Goal: Task Accomplishment & Management: Use online tool/utility

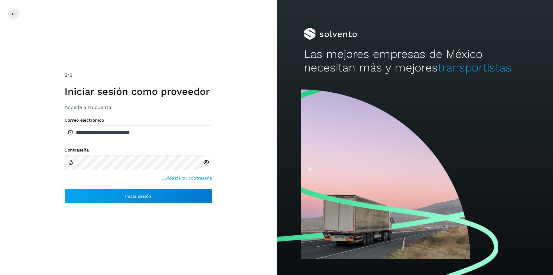
click at [167, 184] on div "**********" at bounding box center [139, 161] width 148 height 86
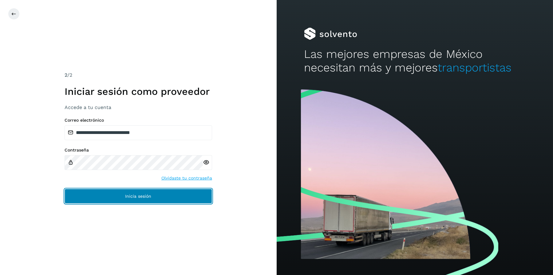
click at [166, 201] on button "Inicia sesión" at bounding box center [139, 196] width 148 height 15
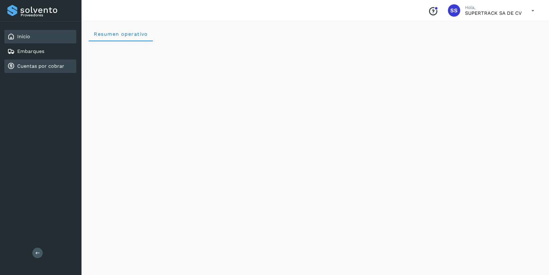
click at [39, 63] on link "Cuentas por cobrar" at bounding box center [40, 66] width 47 height 6
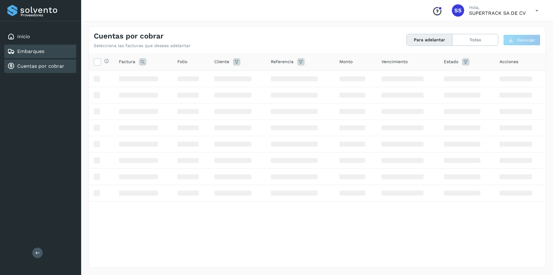
click at [50, 54] on div "Embarques" at bounding box center [40, 52] width 72 height 14
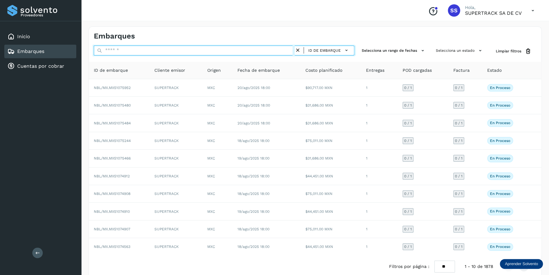
click at [122, 49] on input "text" at bounding box center [194, 51] width 201 height 10
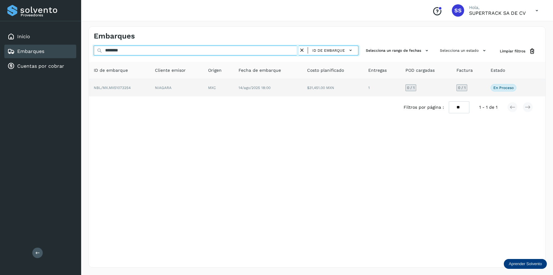
type input "********"
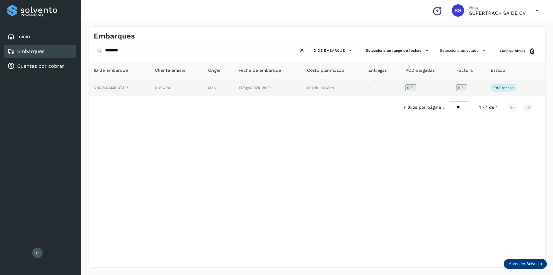
click at [203, 90] on td "NIAGARA" at bounding box center [218, 87] width 31 height 17
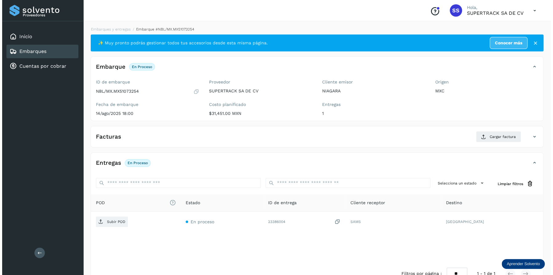
scroll to position [17, 0]
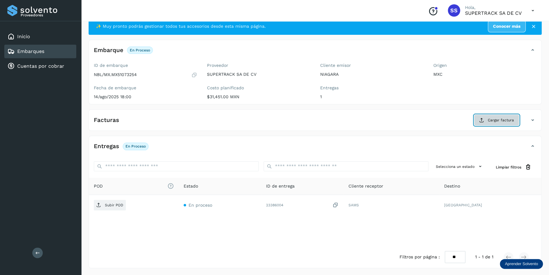
click at [502, 118] on span "Cargar factura" at bounding box center [501, 120] width 26 height 6
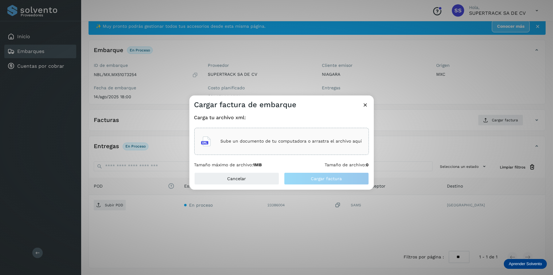
click at [374, 101] on div "Cargar factura de embarque" at bounding box center [282, 102] width 185 height 14
click at [369, 102] on div "Cargar factura de embarque" at bounding box center [282, 102] width 185 height 14
click at [367, 102] on icon at bounding box center [366, 105] width 6 height 6
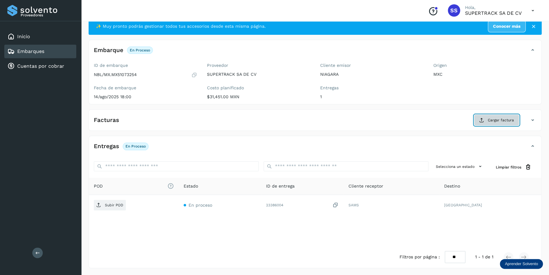
click at [499, 118] on span "Cargar factura" at bounding box center [501, 120] width 26 height 6
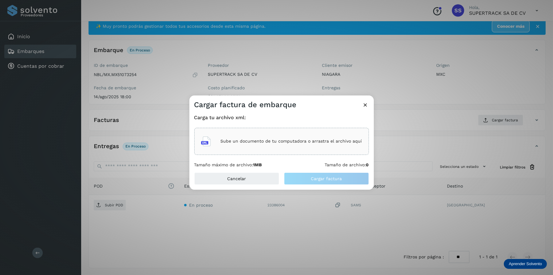
click at [298, 140] on p "Sube un documento de tu computadora o arrastra el archivo aquí" at bounding box center [292, 140] width 142 height 5
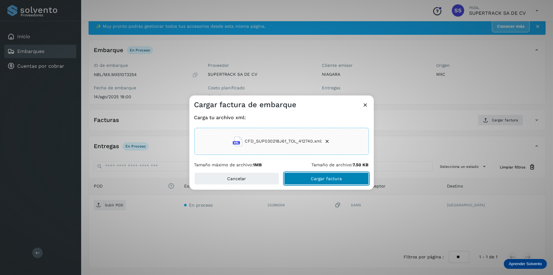
click at [337, 176] on span "Cargar factura" at bounding box center [326, 178] width 31 height 4
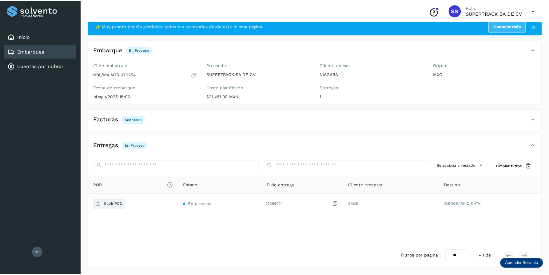
scroll to position [16, 0]
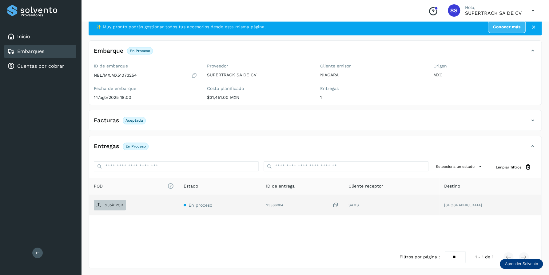
click at [112, 207] on span "Subir POD" at bounding box center [110, 205] width 32 height 10
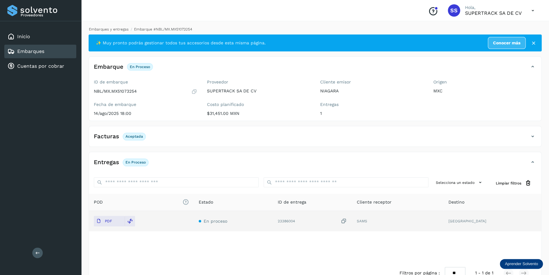
click at [109, 29] on link "Embarques y entregas" at bounding box center [109, 29] width 40 height 4
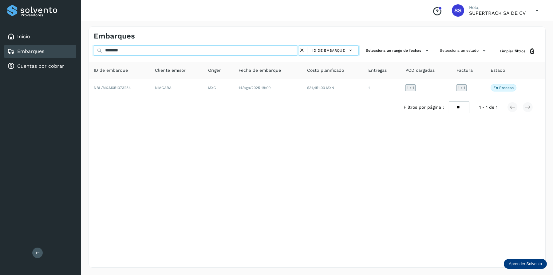
drag, startPoint x: 109, startPoint y: 49, endPoint x: 127, endPoint y: 56, distance: 19.4
click at [62, 52] on div "Proveedores Inicio Embarques Cuentas por cobrar Salir Conoce nuestros beneficio…" at bounding box center [276, 137] width 553 height 275
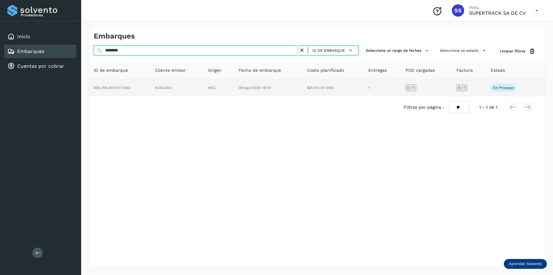
type input "********"
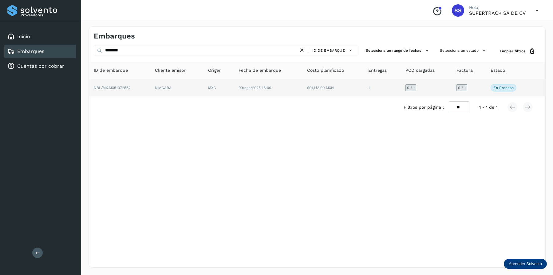
click at [302, 92] on td "09/ago/2025 18:00" at bounding box center [332, 87] width 61 height 17
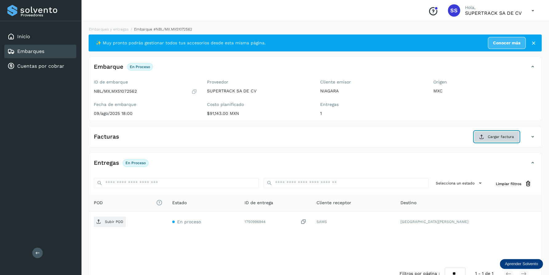
click at [490, 137] on span "Cargar factura" at bounding box center [501, 137] width 26 height 6
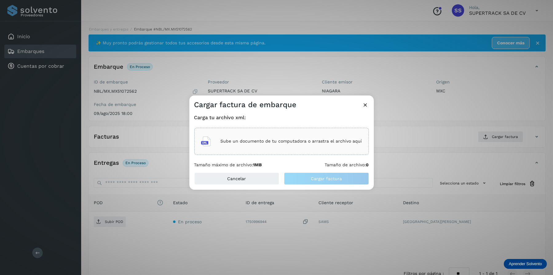
click at [301, 143] on p "Sube un documento de tu computadora o arrastra el archivo aquí" at bounding box center [292, 140] width 142 height 5
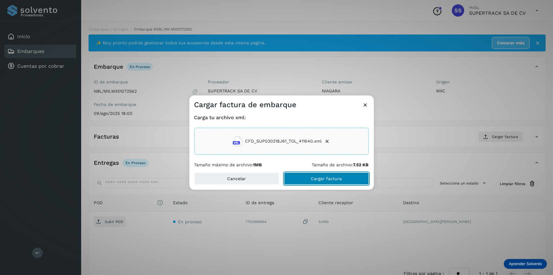
click at [337, 180] on span "Cargar factura" at bounding box center [326, 178] width 31 height 4
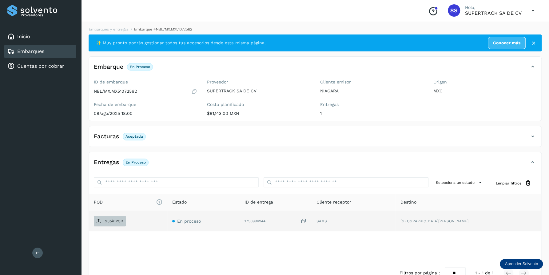
click at [107, 222] on p "Subir POD" at bounding box center [114, 221] width 18 height 4
click at [309, 219] on div "1750996944" at bounding box center [286, 221] width 60 height 6
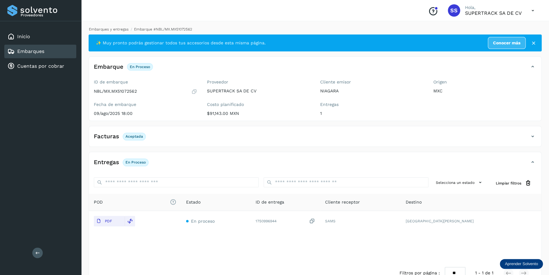
click at [104, 27] on link "Embarques y entregas" at bounding box center [109, 29] width 40 height 4
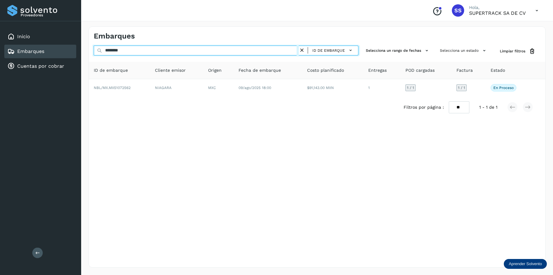
click at [84, 48] on div "Embarques ******** ID de embarque Selecciona un rango de fechas Selecciona un e…" at bounding box center [317, 147] width 472 height 256
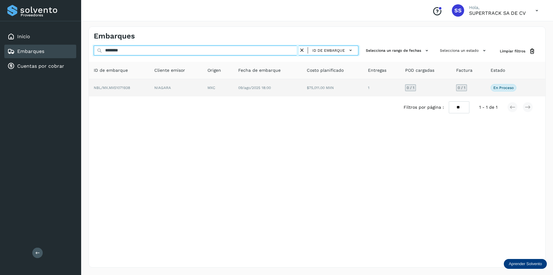
type input "********"
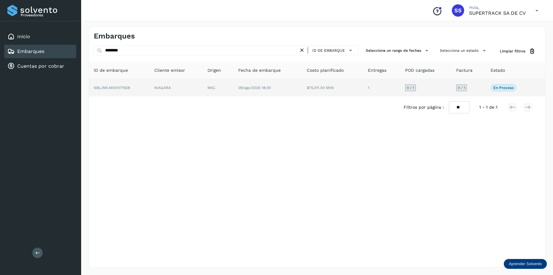
click at [363, 91] on td "$75,011.00 MXN" at bounding box center [381, 87] width 37 height 17
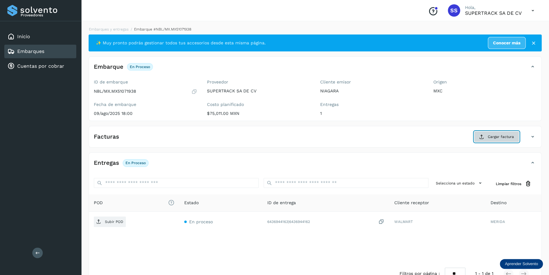
click at [487, 133] on button "Cargar factura" at bounding box center [496, 136] width 45 height 11
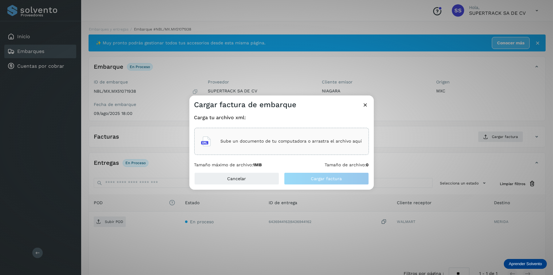
click at [287, 142] on p "Sube un documento de tu computadora o arrastra el archivo aquí" at bounding box center [292, 140] width 142 height 5
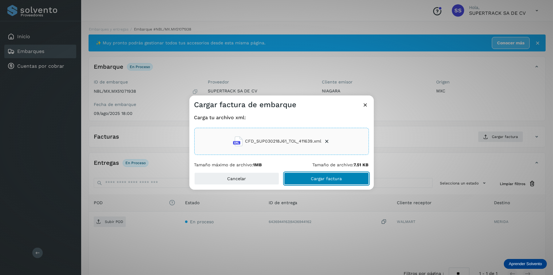
click at [334, 179] on span "Cargar factura" at bounding box center [326, 178] width 31 height 4
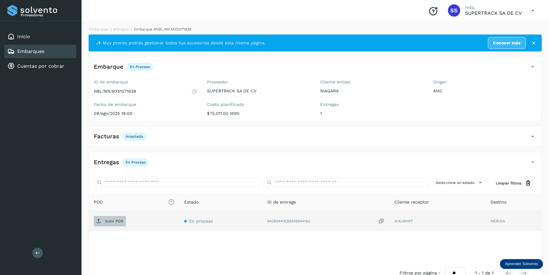
click at [105, 218] on span "Subir POD" at bounding box center [110, 221] width 32 height 10
click at [120, 26] on div "Embarques y entregas Embarque #NBL/MX.MX51071938 ✨ Muy pronto podrás gestionar …" at bounding box center [315, 155] width 468 height 272
click at [129, 26] on li "Embarques y entregas" at bounding box center [160, 29] width 63 height 6
click at [129, 31] on li "Embarques y entregas" at bounding box center [160, 29] width 63 height 6
click at [115, 28] on link "Embarques y entregas" at bounding box center [109, 29] width 40 height 4
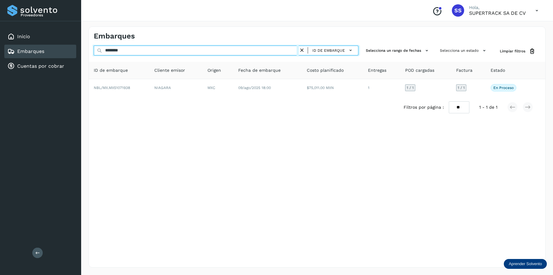
click at [43, 46] on div "Proveedores Inicio Embarques Cuentas por cobrar Salir Conoce nuestros beneficio…" at bounding box center [276, 137] width 553 height 275
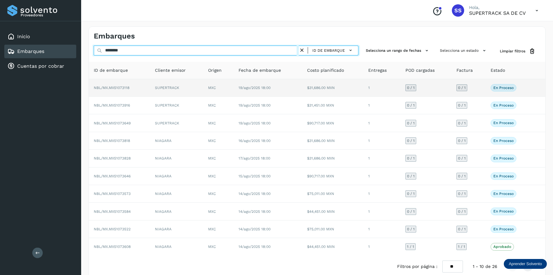
type input "********"
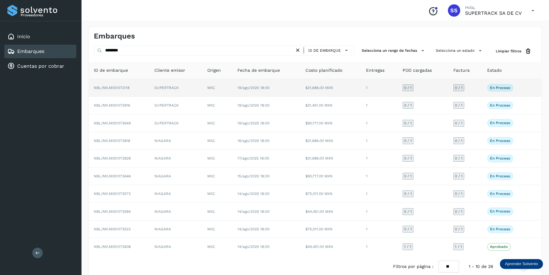
click at [252, 80] on td "19/ago/2025 18:00" at bounding box center [267, 88] width 68 height 18
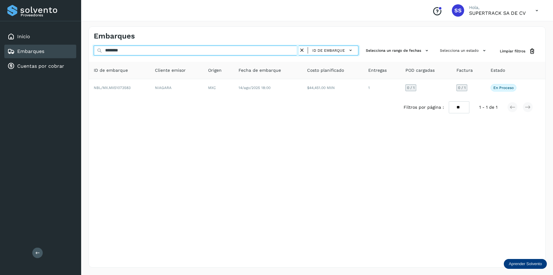
click at [141, 50] on input "********" at bounding box center [196, 51] width 205 height 10
type input "********"
drag, startPoint x: 141, startPoint y: 50, endPoint x: 90, endPoint y: 49, distance: 50.8
click at [90, 49] on div "******** ID de embarque Selecciona un rango de fechas Selecciona un estado Limp…" at bounding box center [317, 51] width 457 height 11
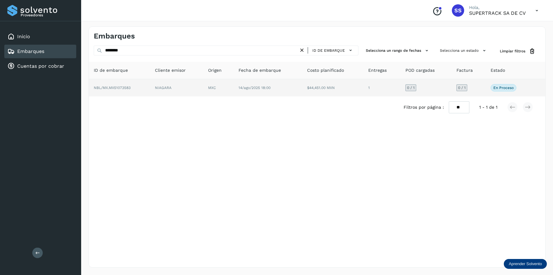
click at [203, 89] on td "NIAGARA" at bounding box center [218, 87] width 31 height 17
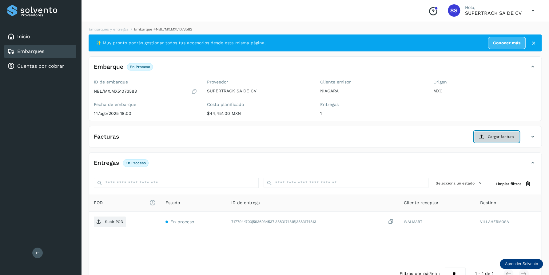
click at [489, 139] on button "Cargar factura" at bounding box center [496, 136] width 45 height 11
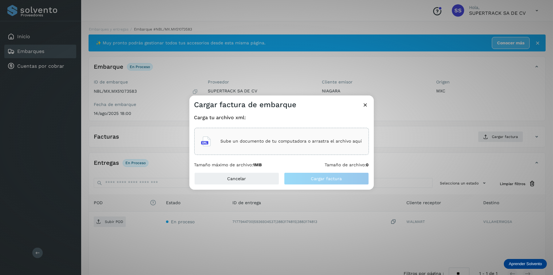
click at [295, 141] on p "Sube un documento de tu computadora o arrastra el archivo aquí" at bounding box center [292, 140] width 142 height 5
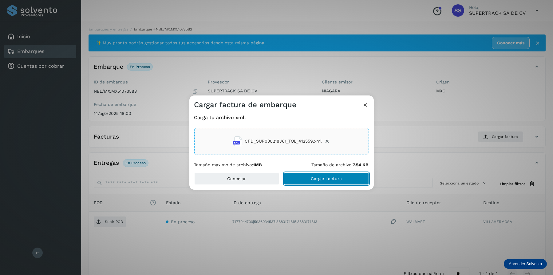
click at [330, 177] on span "Cargar factura" at bounding box center [326, 178] width 31 height 4
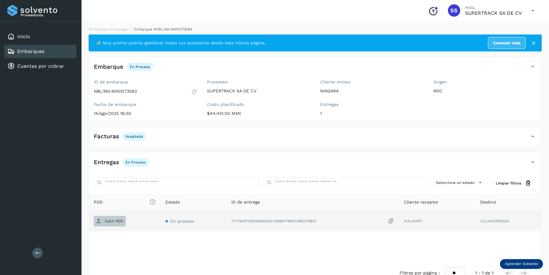
click at [110, 218] on span "Subir POD" at bounding box center [110, 221] width 32 height 10
click at [105, 29] on link "Embarques y entregas" at bounding box center [109, 29] width 40 height 4
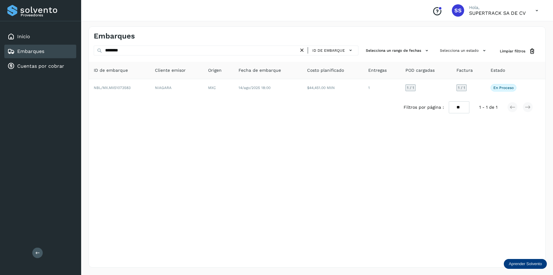
click at [126, 46] on div "******** ID de embarque" at bounding box center [226, 51] width 265 height 10
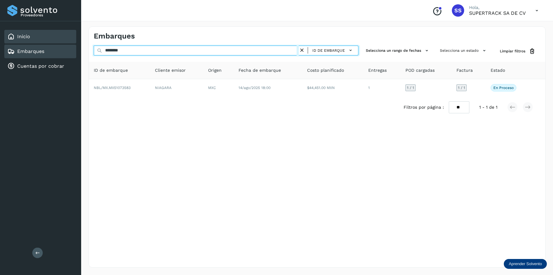
drag, startPoint x: 136, startPoint y: 50, endPoint x: 69, endPoint y: 38, distance: 67.7
click at [69, 38] on div "Proveedores Inicio Embarques Cuentas por cobrar Salir Conoce nuestros beneficio…" at bounding box center [276, 137] width 553 height 275
drag, startPoint x: 133, startPoint y: 53, endPoint x: 113, endPoint y: 50, distance: 19.6
click at [93, 46] on div "******** ID de embarque Selecciona un rango de fechas Selecciona un estado Limp…" at bounding box center [317, 51] width 457 height 11
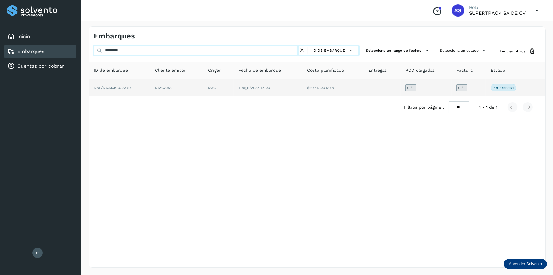
type input "********"
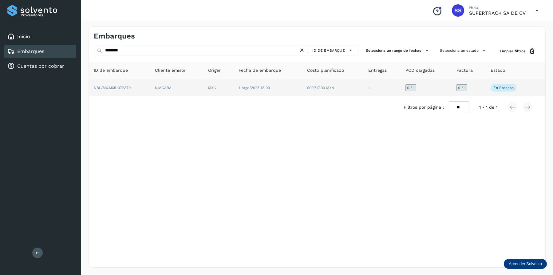
click at [203, 92] on td "NIAGARA" at bounding box center [218, 87] width 31 height 17
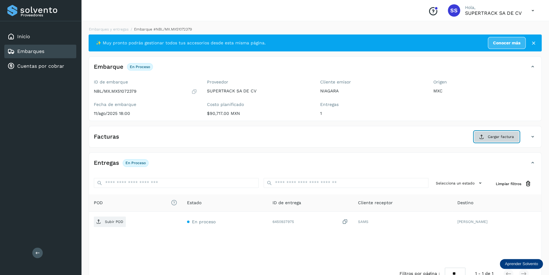
click at [506, 139] on span "Cargar factura" at bounding box center [501, 137] width 26 height 6
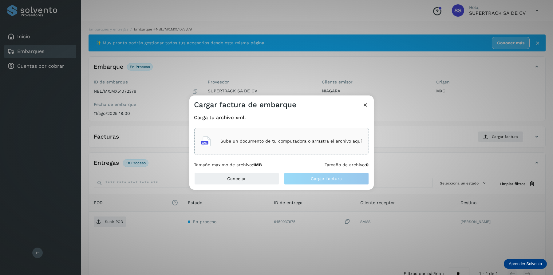
click at [283, 138] on p "Sube un documento de tu computadora o arrastra el archivo aquí" at bounding box center [292, 140] width 142 height 5
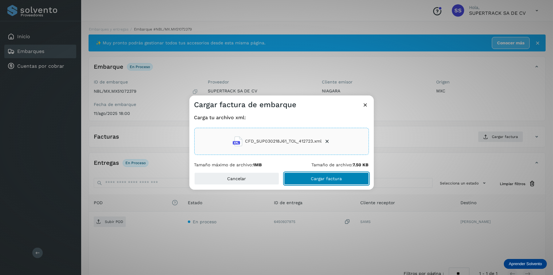
click at [321, 173] on button "Cargar factura" at bounding box center [326, 178] width 85 height 12
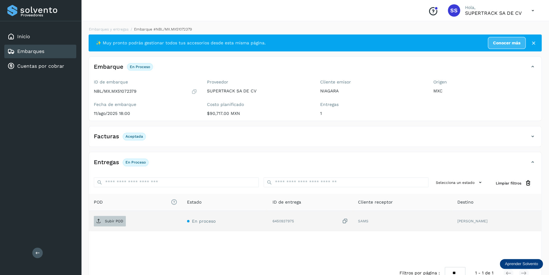
click at [114, 222] on p "Subir POD" at bounding box center [114, 221] width 18 height 4
click at [111, 30] on link "Embarques y entregas" at bounding box center [109, 29] width 40 height 4
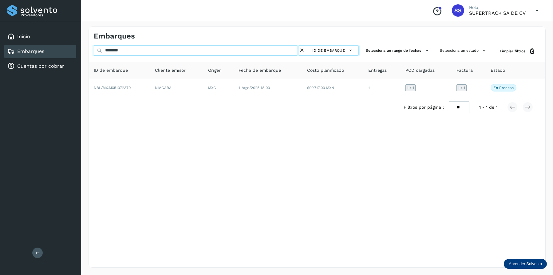
drag, startPoint x: 140, startPoint y: 51, endPoint x: 46, endPoint y: 51, distance: 94.5
click at [46, 51] on div "Proveedores Inicio Embarques Cuentas por cobrar Salir Conoce nuestros beneficio…" at bounding box center [276, 137] width 553 height 275
drag, startPoint x: 137, startPoint y: 53, endPoint x: 103, endPoint y: 53, distance: 34.2
click at [103, 53] on input "********" at bounding box center [196, 51] width 205 height 10
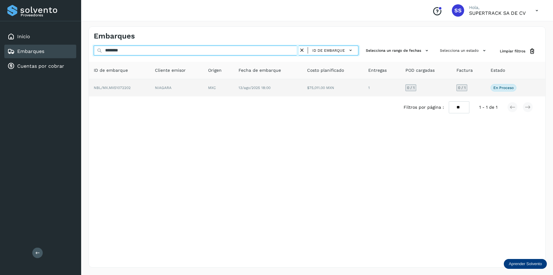
type input "********"
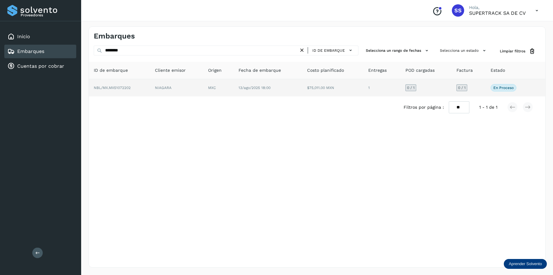
click at [203, 88] on td "NIAGARA" at bounding box center [218, 87] width 31 height 17
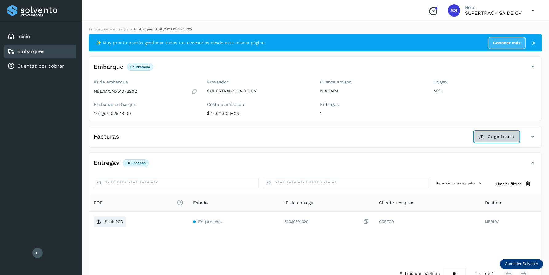
click at [488, 136] on button "Cargar factura" at bounding box center [496, 136] width 45 height 11
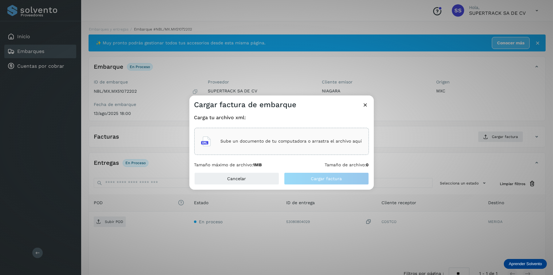
click at [287, 144] on div "Sube un documento de tu computadora o arrastra el archivo aquí" at bounding box center [281, 141] width 161 height 17
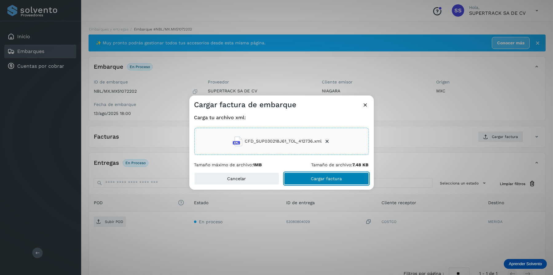
click at [333, 177] on span "Cargar factura" at bounding box center [326, 178] width 31 height 4
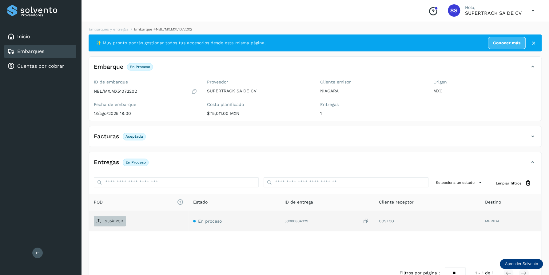
click at [114, 220] on p "Subir POD" at bounding box center [114, 221] width 18 height 4
click at [129, 31] on li "Embarques y entregas" at bounding box center [161, 29] width 64 height 6
click at [111, 29] on link "Embarques y entregas" at bounding box center [109, 29] width 40 height 4
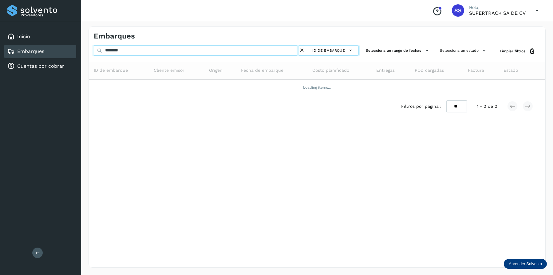
click at [146, 46] on input "********" at bounding box center [196, 51] width 205 height 10
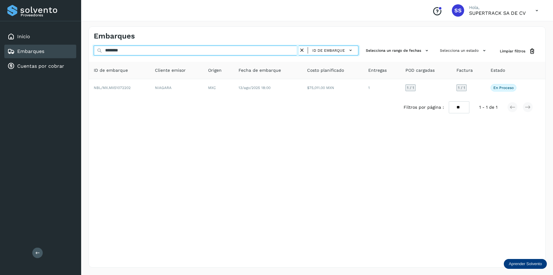
drag, startPoint x: 141, startPoint y: 48, endPoint x: 70, endPoint y: 48, distance: 71.1
click at [70, 48] on div "Proveedores Inicio Embarques Cuentas por cobrar Salir Conoce nuestros beneficio…" at bounding box center [276, 137] width 553 height 275
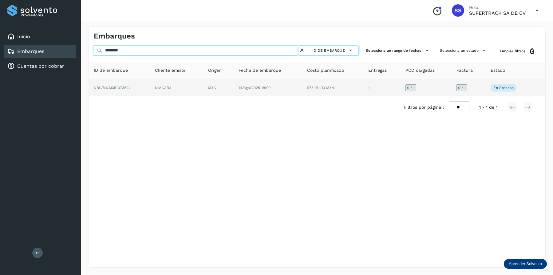
type input "********"
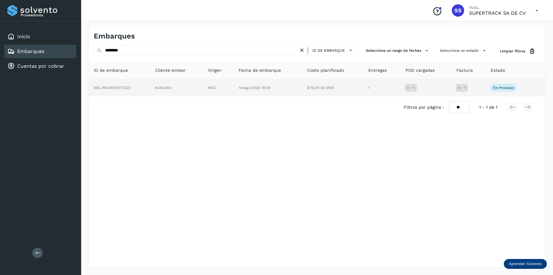
click at [203, 85] on td "NIAGARA" at bounding box center [218, 87] width 31 height 17
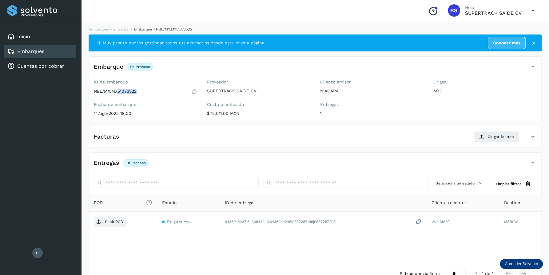
drag, startPoint x: 140, startPoint y: 90, endPoint x: 118, endPoint y: 94, distance: 22.4
click at [118, 94] on div "NBL/MX.MX51073522" at bounding box center [145, 91] width 103 height 6
copy p "51073522"
click at [488, 136] on button "Cargar factura" at bounding box center [496, 136] width 45 height 11
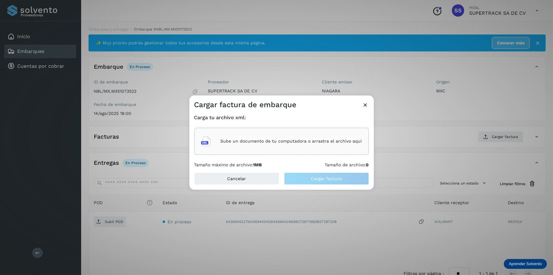
click at [282, 135] on div "Sube un documento de tu computadora o arrastra el archivo aquí" at bounding box center [281, 141] width 161 height 17
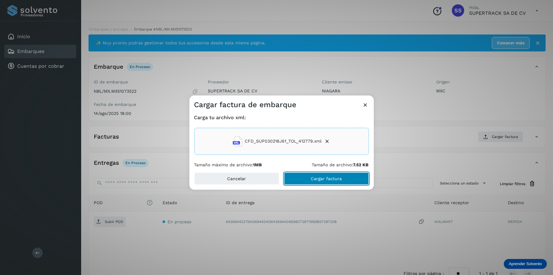
click at [346, 178] on button "Cargar factura" at bounding box center [326, 178] width 85 height 12
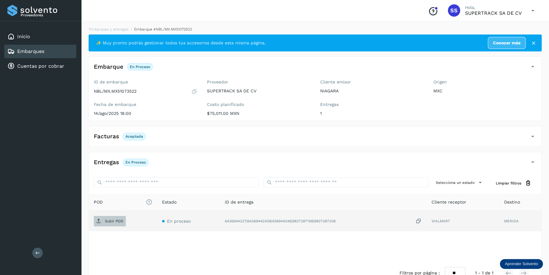
click at [114, 219] on p "Subir POD" at bounding box center [114, 221] width 18 height 4
click at [114, 30] on link "Embarques y entregas" at bounding box center [109, 29] width 40 height 4
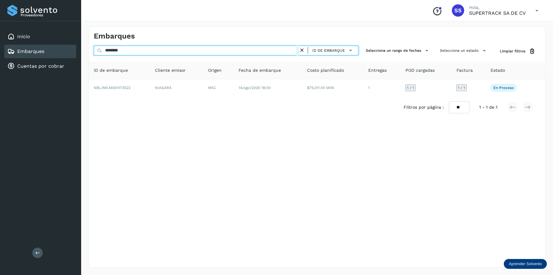
drag, startPoint x: 127, startPoint y: 51, endPoint x: 83, endPoint y: 50, distance: 43.7
click at [83, 50] on div "Embarques ******** ID de embarque Selecciona un rango de fechas Selecciona un e…" at bounding box center [317, 147] width 472 height 256
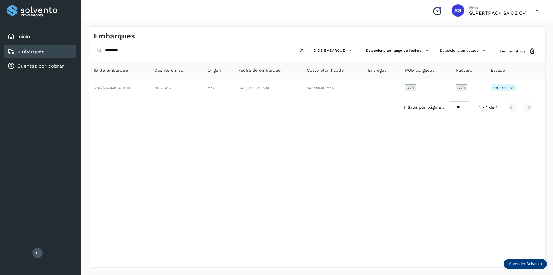
click at [237, 158] on div "Embarques ******** ID de embarque Selecciona un rango de fechas Selecciona un e…" at bounding box center [318, 146] width 458 height 241
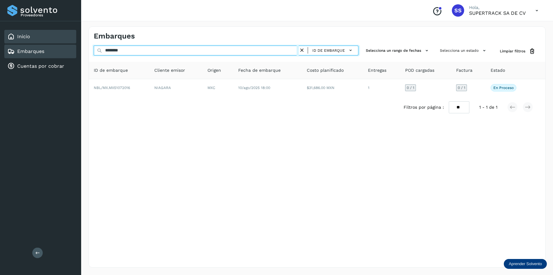
drag, startPoint x: 128, startPoint y: 47, endPoint x: 49, endPoint y: 30, distance: 81.2
click at [42, 34] on div "Proveedores Inicio Embarques Cuentas por cobrar Salir Conoce nuestros beneficio…" at bounding box center [276, 137] width 553 height 275
type input "********"
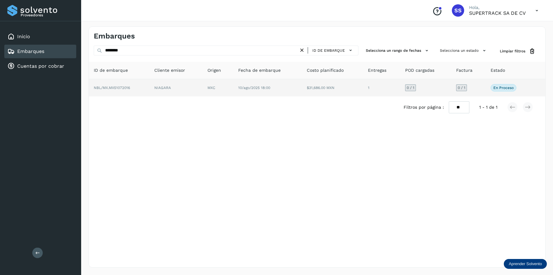
click at [234, 82] on td "MXC" at bounding box center [268, 87] width 69 height 17
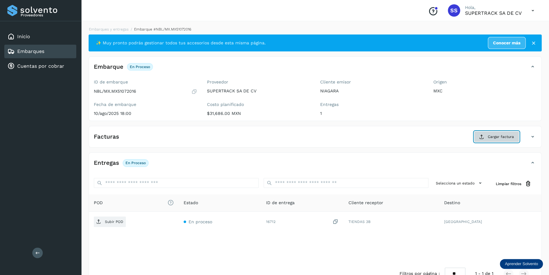
click at [486, 136] on button "Cargar factura" at bounding box center [496, 136] width 45 height 11
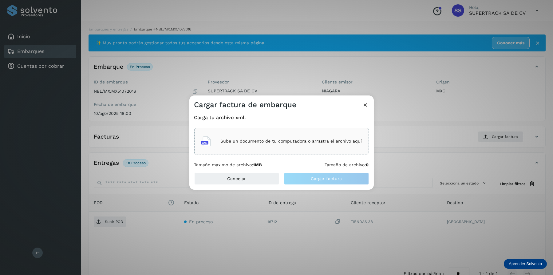
click at [281, 145] on div "Sube un documento de tu computadora o arrastra el archivo aquí" at bounding box center [281, 141] width 161 height 17
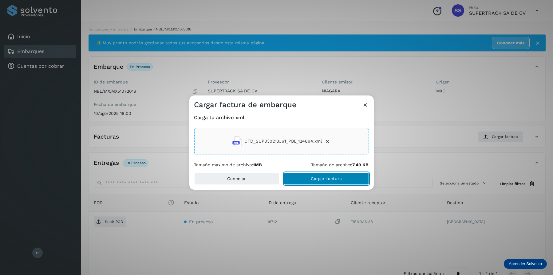
click at [321, 178] on span "Cargar factura" at bounding box center [326, 178] width 31 height 4
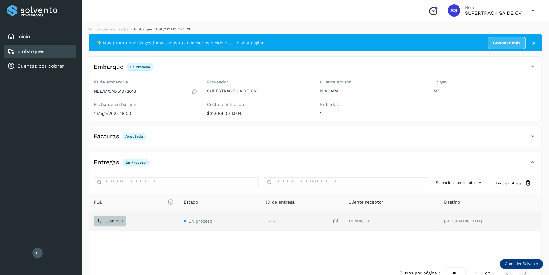
click at [117, 222] on p "Subir POD" at bounding box center [114, 221] width 18 height 4
click at [113, 30] on link "Embarques y entregas" at bounding box center [109, 29] width 40 height 4
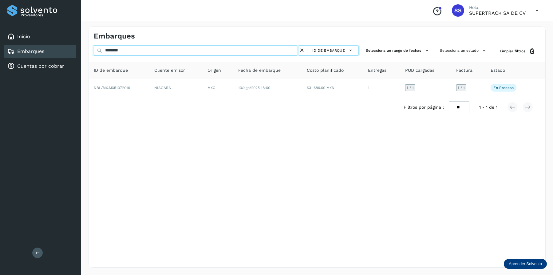
drag, startPoint x: 130, startPoint y: 51, endPoint x: 141, endPoint y: 63, distance: 15.9
click at [67, 52] on div "Proveedores Inicio Embarques Cuentas por cobrar Salir Conoce nuestros beneficio…" at bounding box center [276, 137] width 553 height 275
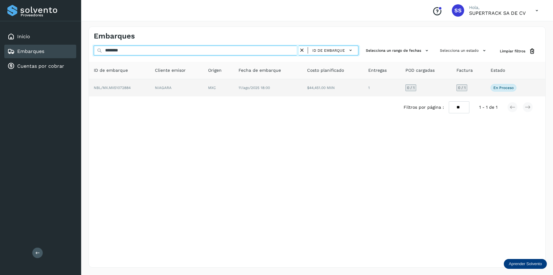
type input "********"
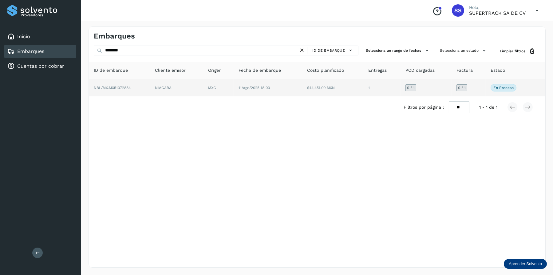
click at [364, 79] on td "$44,451.00 MXN" at bounding box center [382, 87] width 37 height 17
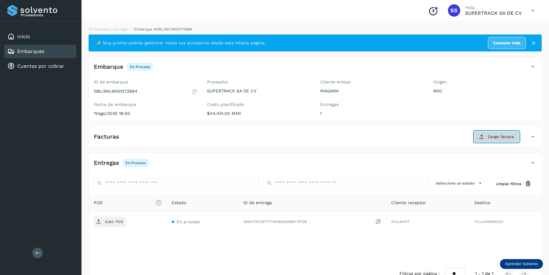
click at [495, 137] on span "Cargar factura" at bounding box center [501, 137] width 26 height 6
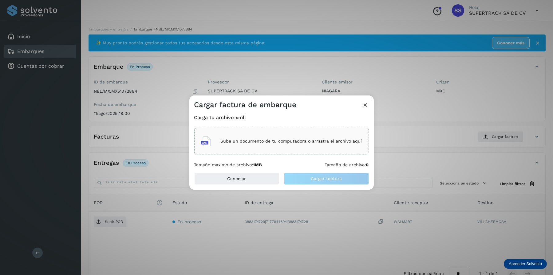
click at [264, 134] on div "Sube un documento de tu computadora o arrastra el archivo aquí" at bounding box center [281, 141] width 161 height 17
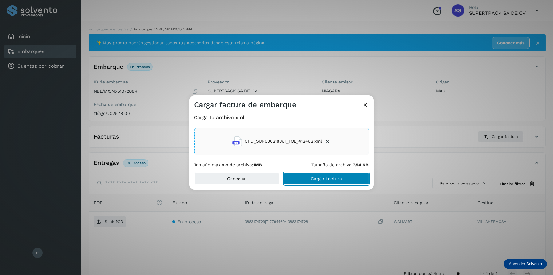
click at [337, 179] on span "Cargar factura" at bounding box center [326, 178] width 31 height 4
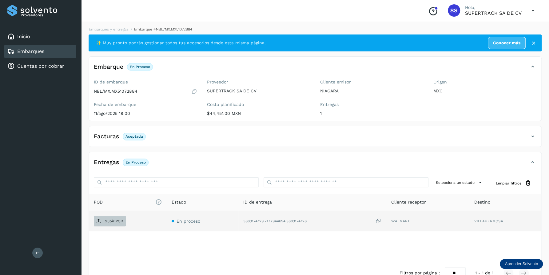
click at [107, 220] on p "Subir POD" at bounding box center [114, 221] width 18 height 4
